Goal: Find specific page/section: Find specific page/section

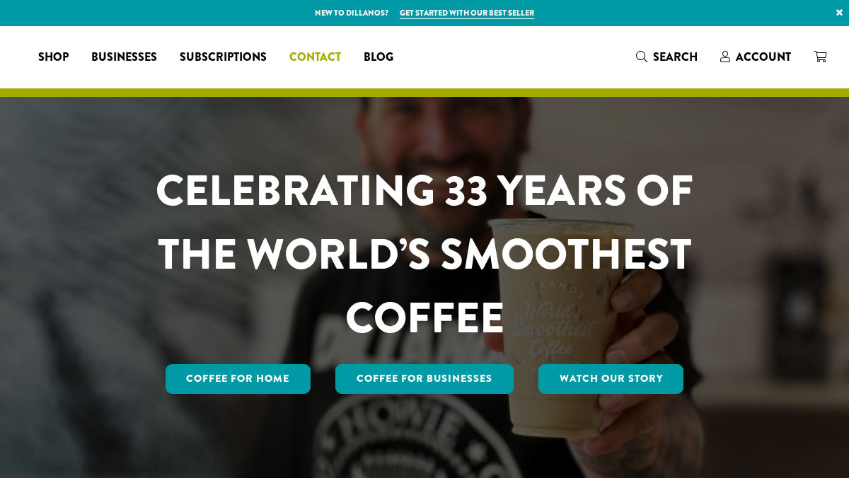
click at [341, 58] on span "Contact" at bounding box center [315, 58] width 52 height 18
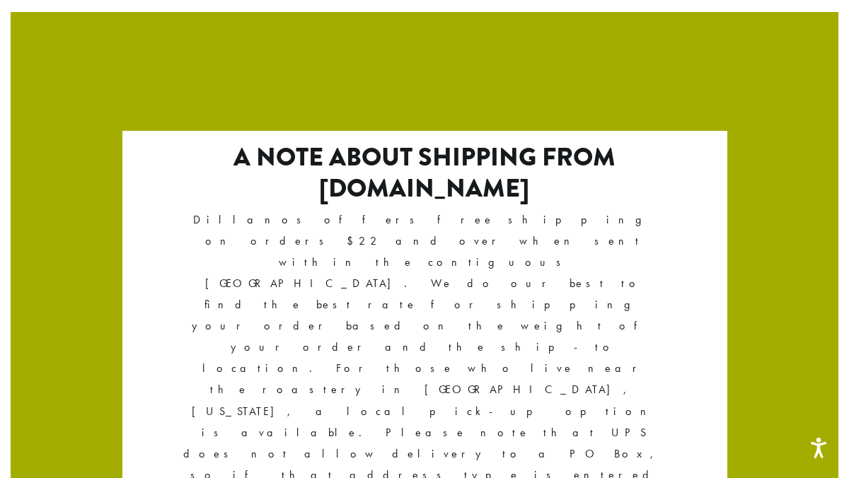
scroll to position [2512, 0]
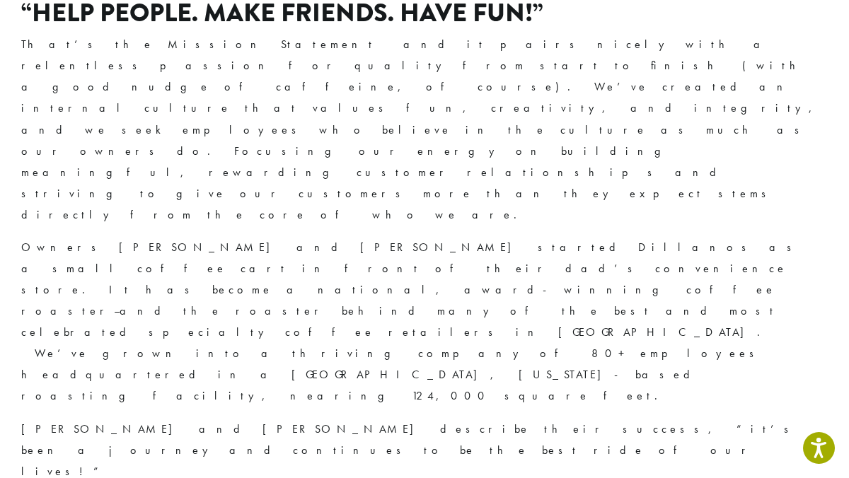
scroll to position [403, 0]
